Goal: Information Seeking & Learning: Learn about a topic

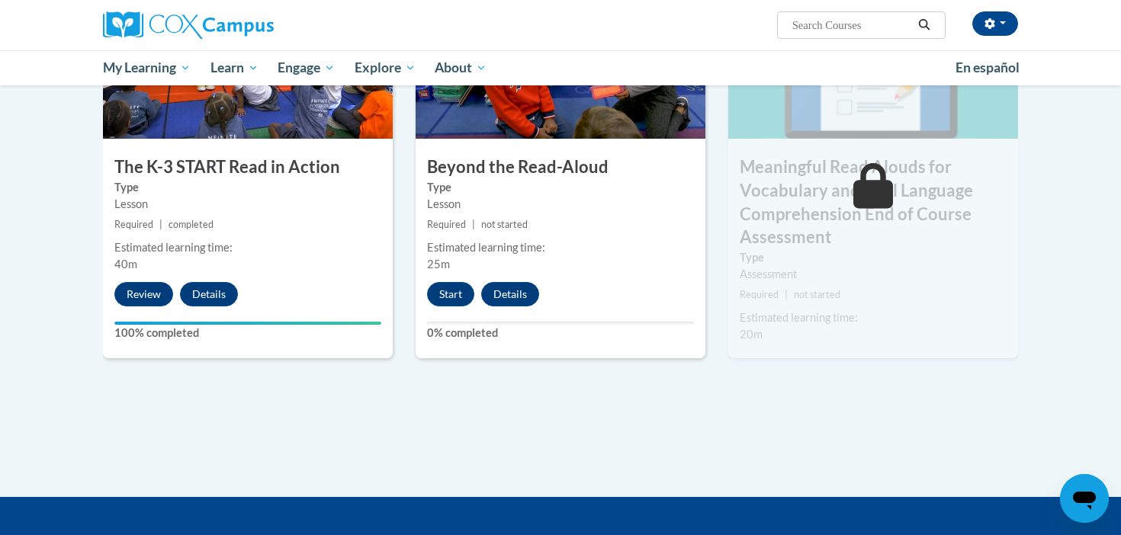
scroll to position [868, 0]
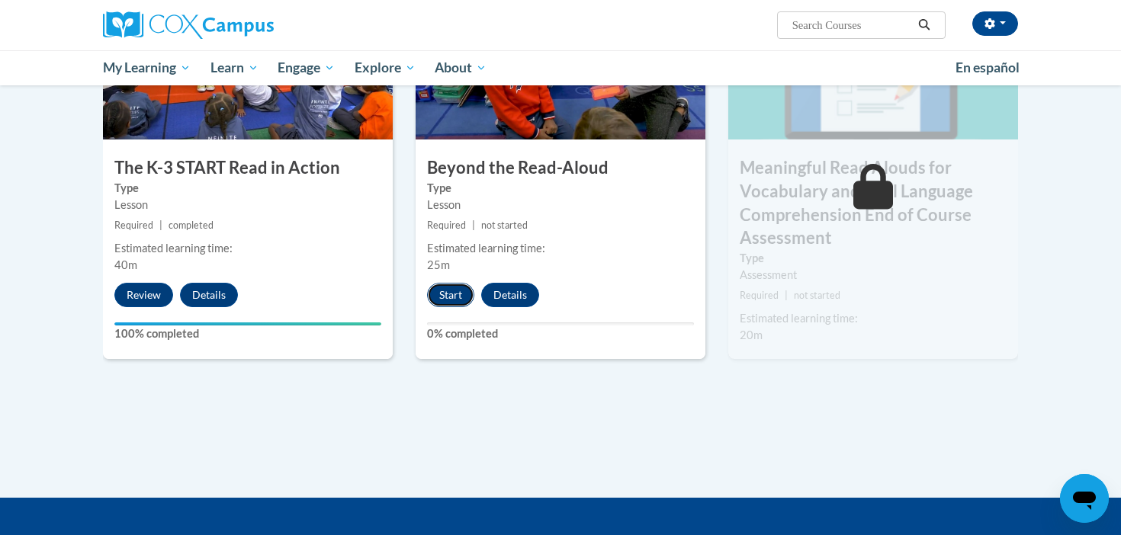
click at [441, 297] on button "Start" at bounding box center [450, 295] width 47 height 24
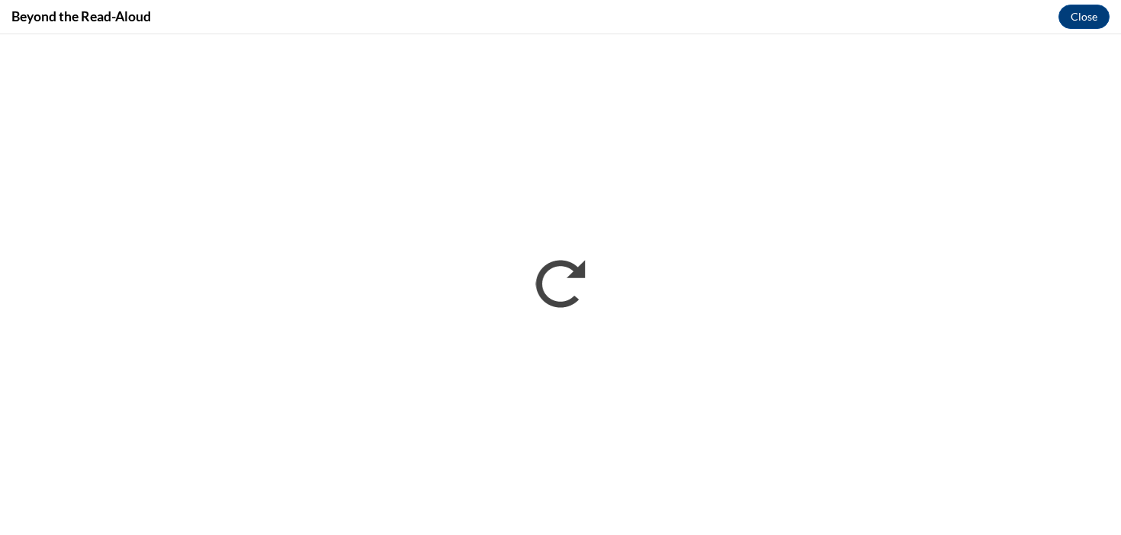
scroll to position [0, 0]
